Goal: Feedback & Contribution: Submit feedback/report problem

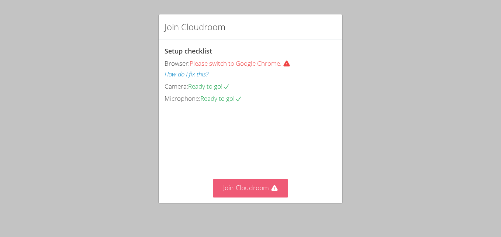
click at [267, 193] on button "Join Cloudroom" at bounding box center [251, 188] width 76 height 18
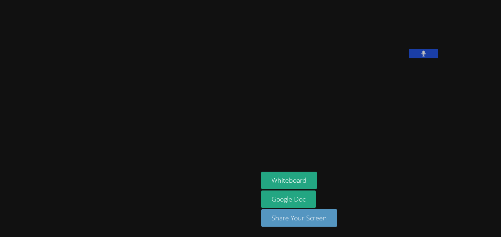
click at [409, 58] on button at bounding box center [424, 53] width 30 height 9
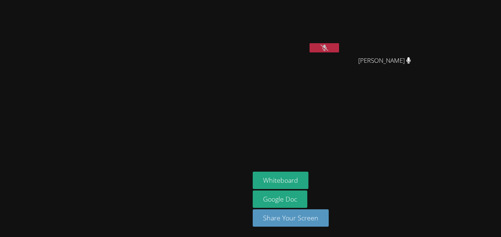
click at [328, 45] on icon at bounding box center [325, 48] width 8 height 6
click at [327, 45] on icon at bounding box center [324, 48] width 5 height 6
click at [328, 45] on icon at bounding box center [325, 48] width 8 height 6
click at [327, 45] on icon at bounding box center [324, 48] width 5 height 6
click at [328, 45] on icon at bounding box center [325, 48] width 8 height 6
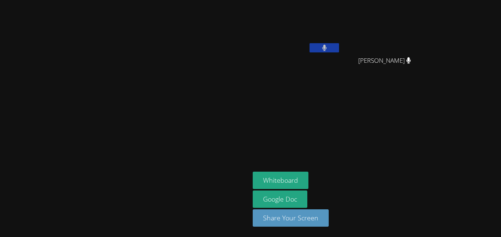
click at [327, 45] on icon at bounding box center [324, 48] width 5 height 6
click at [328, 45] on icon at bounding box center [325, 48] width 8 height 6
click at [327, 45] on icon at bounding box center [324, 48] width 4 height 6
click at [328, 45] on icon at bounding box center [325, 48] width 8 height 6
click at [327, 45] on icon at bounding box center [324, 48] width 4 height 6
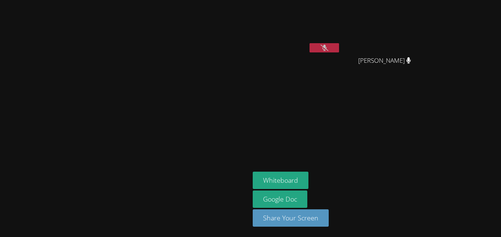
click at [328, 45] on icon at bounding box center [325, 48] width 8 height 6
drag, startPoint x: 390, startPoint y: 51, endPoint x: 383, endPoint y: 70, distance: 20.1
click at [341, 70] on div "Canani Cobb" at bounding box center [297, 42] width 88 height 79
click at [339, 44] on button at bounding box center [325, 47] width 30 height 9
click at [339, 43] on button at bounding box center [325, 47] width 30 height 9
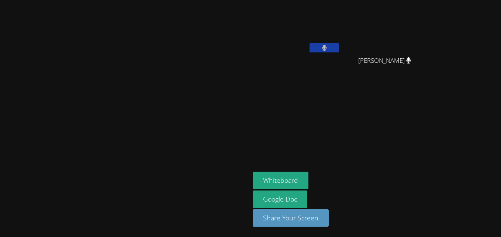
click at [341, 40] on video at bounding box center [297, 27] width 88 height 49
click at [341, 41] on video at bounding box center [297, 27] width 88 height 49
click at [327, 45] on icon at bounding box center [324, 48] width 4 height 6
click at [328, 45] on icon at bounding box center [325, 48] width 8 height 6
click at [327, 45] on icon at bounding box center [324, 48] width 4 height 6
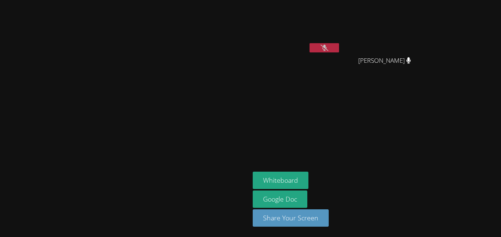
click at [328, 45] on icon at bounding box center [325, 48] width 8 height 6
click at [327, 45] on icon at bounding box center [324, 48] width 4 height 6
click at [328, 45] on icon at bounding box center [325, 48] width 8 height 6
click at [327, 45] on icon at bounding box center [324, 48] width 4 height 6
click at [328, 45] on icon at bounding box center [325, 48] width 8 height 6
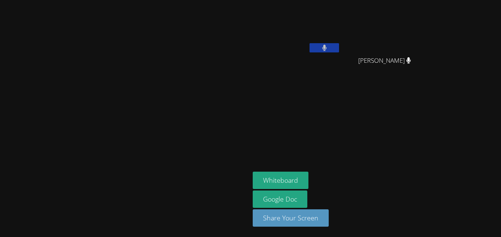
click at [327, 45] on icon at bounding box center [324, 48] width 4 height 6
click at [339, 45] on button at bounding box center [325, 47] width 30 height 9
click at [341, 42] on video at bounding box center [297, 27] width 88 height 49
click at [328, 48] on icon at bounding box center [325, 48] width 8 height 6
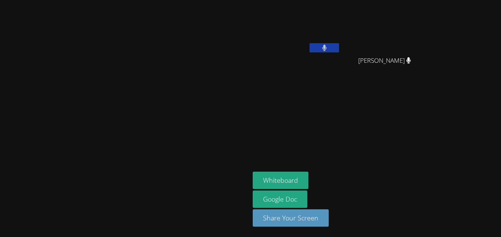
click at [327, 48] on icon at bounding box center [324, 48] width 5 height 6
click at [328, 48] on icon at bounding box center [325, 48] width 8 height 6
click at [327, 48] on icon at bounding box center [324, 48] width 5 height 6
click at [328, 48] on icon at bounding box center [325, 48] width 8 height 6
click at [327, 48] on icon at bounding box center [324, 48] width 5 height 6
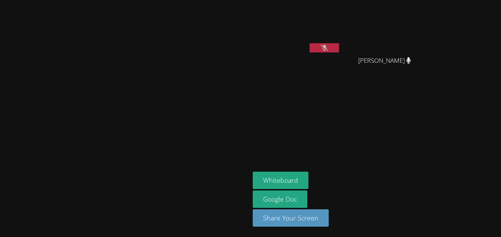
click at [328, 48] on icon at bounding box center [325, 48] width 8 height 6
click at [327, 48] on icon at bounding box center [324, 48] width 5 height 6
click at [328, 48] on icon at bounding box center [325, 48] width 8 height 6
click at [411, 57] on icon at bounding box center [408, 60] width 5 height 6
click at [411, 56] on span "Savannah Gleason" at bounding box center [384, 60] width 53 height 11
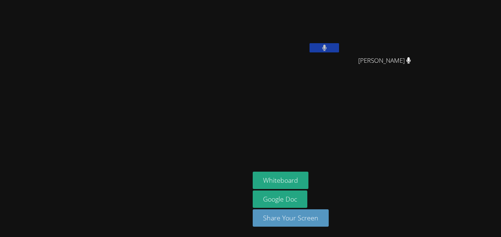
click at [411, 56] on span "Savannah Gleason" at bounding box center [384, 60] width 53 height 11
click at [339, 43] on button at bounding box center [325, 47] width 30 height 9
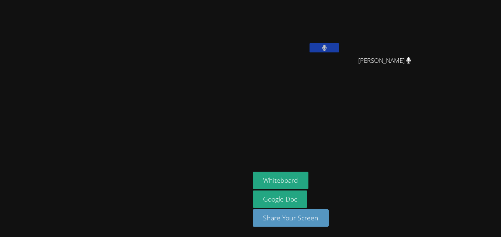
click at [339, 43] on button at bounding box center [325, 47] width 30 height 9
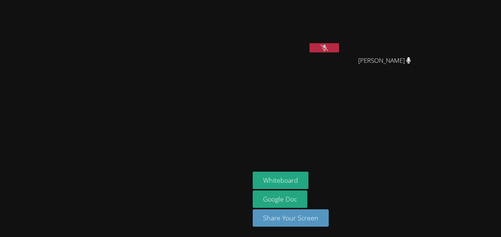
click at [339, 43] on button at bounding box center [325, 47] width 30 height 9
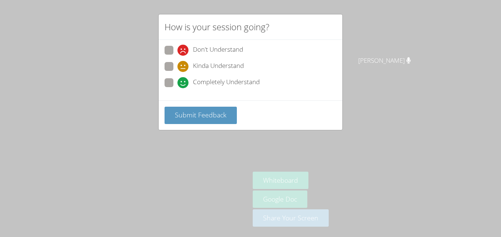
click at [178, 72] on span at bounding box center [178, 72] width 0 height 0
click at [178, 66] on input "Kinda Understand" at bounding box center [181, 65] width 6 height 6
radio input "true"
click at [204, 112] on span "Submit Feedback" at bounding box center [201, 114] width 52 height 9
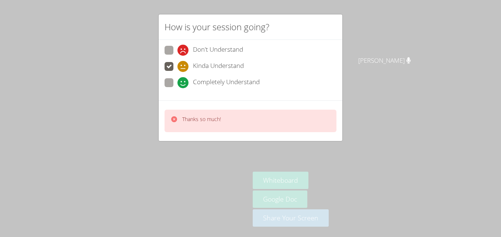
click at [295, 117] on div "Thanks so much!" at bounding box center [251, 121] width 172 height 23
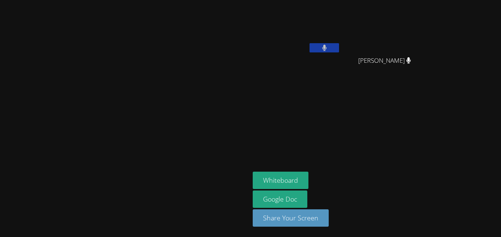
click at [339, 45] on button at bounding box center [325, 47] width 30 height 9
click at [328, 45] on icon at bounding box center [325, 48] width 8 height 6
click at [327, 46] on icon at bounding box center [324, 48] width 4 height 6
click at [339, 45] on button at bounding box center [325, 47] width 30 height 9
click at [339, 48] on button at bounding box center [325, 47] width 30 height 9
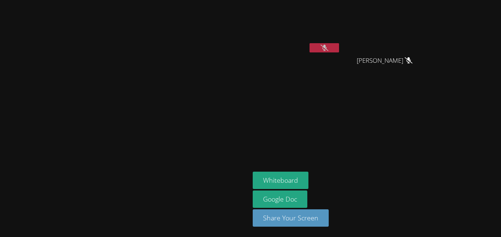
click at [328, 48] on icon at bounding box center [325, 48] width 8 height 6
click at [339, 48] on button at bounding box center [325, 47] width 30 height 9
click at [328, 48] on icon at bounding box center [325, 48] width 8 height 6
click at [339, 48] on button at bounding box center [325, 47] width 30 height 9
click at [328, 48] on icon at bounding box center [325, 48] width 8 height 6
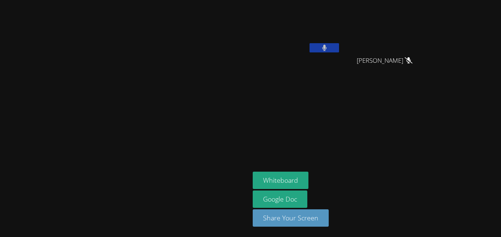
click at [339, 48] on button at bounding box center [325, 47] width 30 height 9
click at [180, 126] on video at bounding box center [125, 103] width 111 height 137
click at [339, 44] on button at bounding box center [325, 47] width 30 height 9
